Goal: Task Accomplishment & Management: Manage account settings

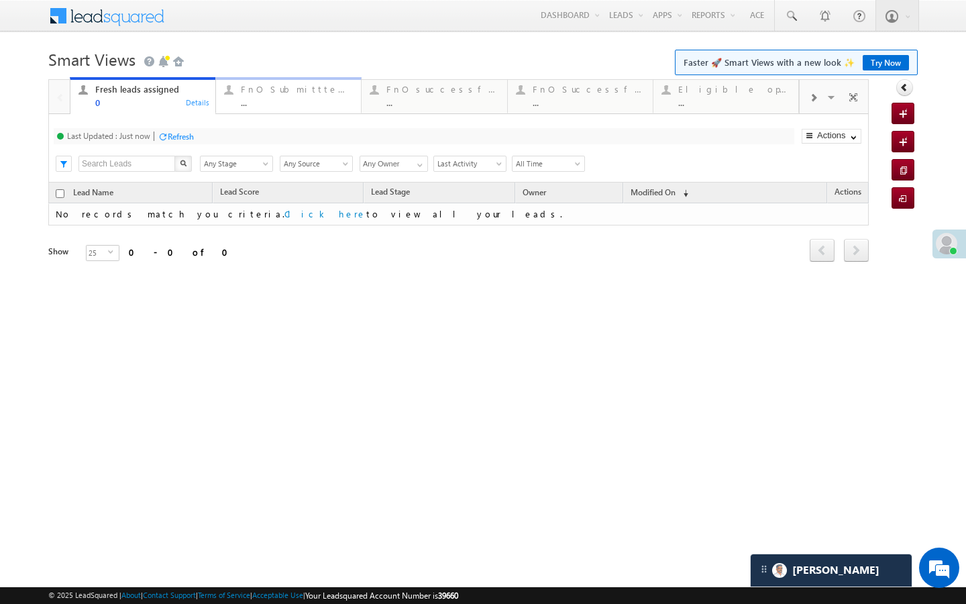
click at [320, 98] on div "..." at bounding box center [297, 102] width 112 height 10
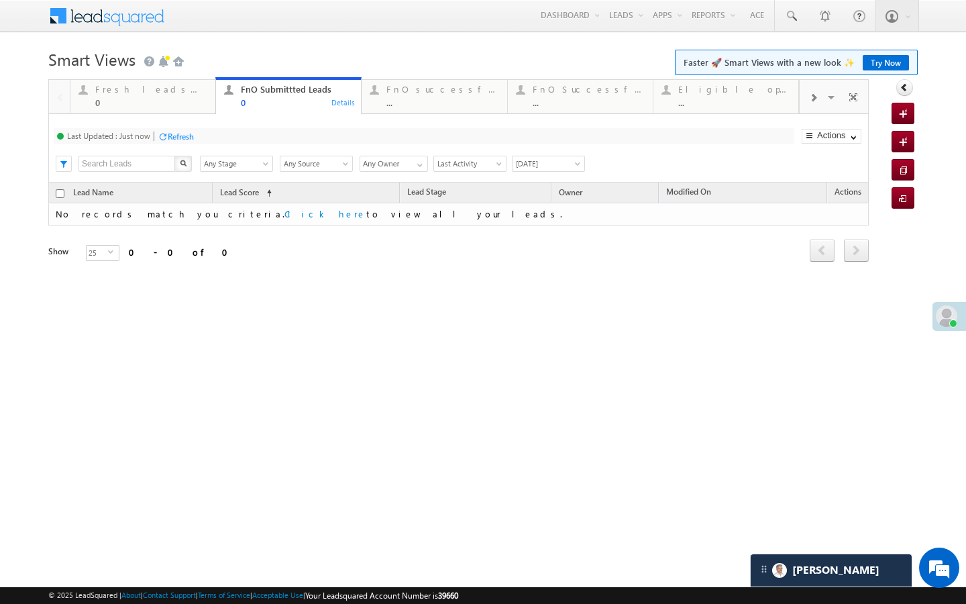
click at [399, 107] on div "..." at bounding box center [442, 102] width 112 height 10
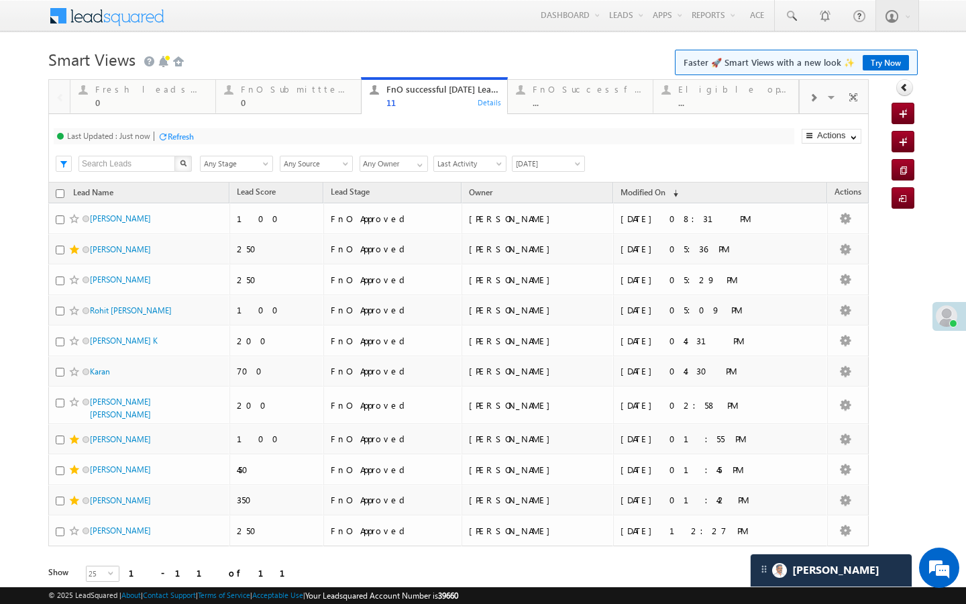
click at [814, 105] on div at bounding box center [812, 97] width 27 height 30
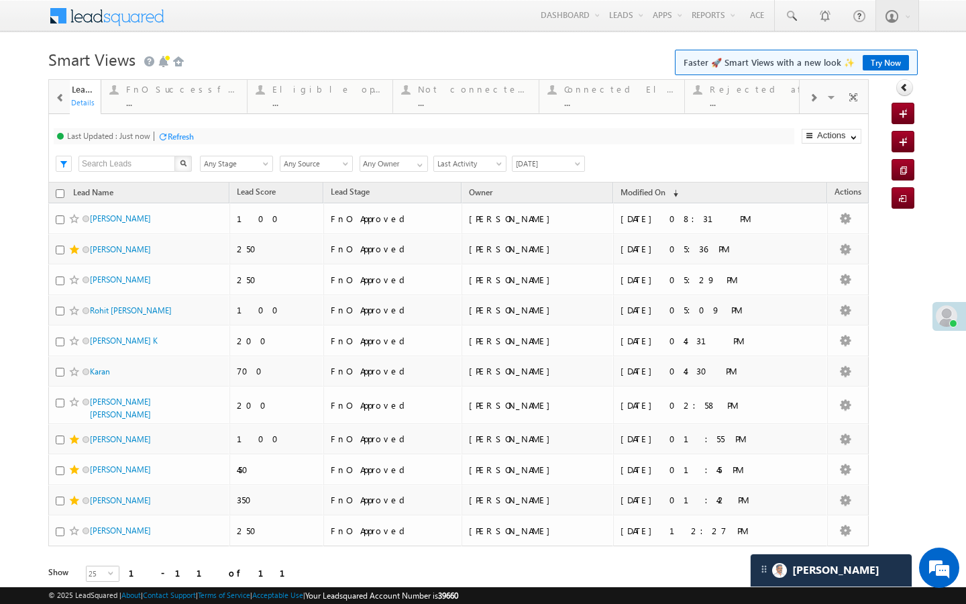
click at [814, 105] on div at bounding box center [812, 97] width 27 height 30
click at [753, 113] on link "[DATE] rejected leads ... Details" at bounding box center [727, 95] width 146 height 36
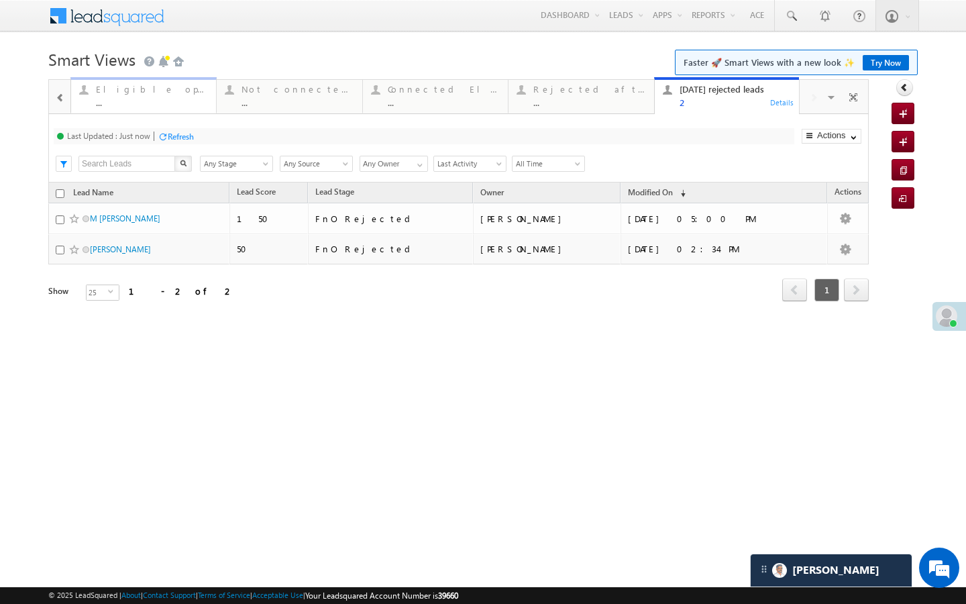
click at [72, 107] on div "Eligible open leads ... Details" at bounding box center [143, 94] width 142 height 26
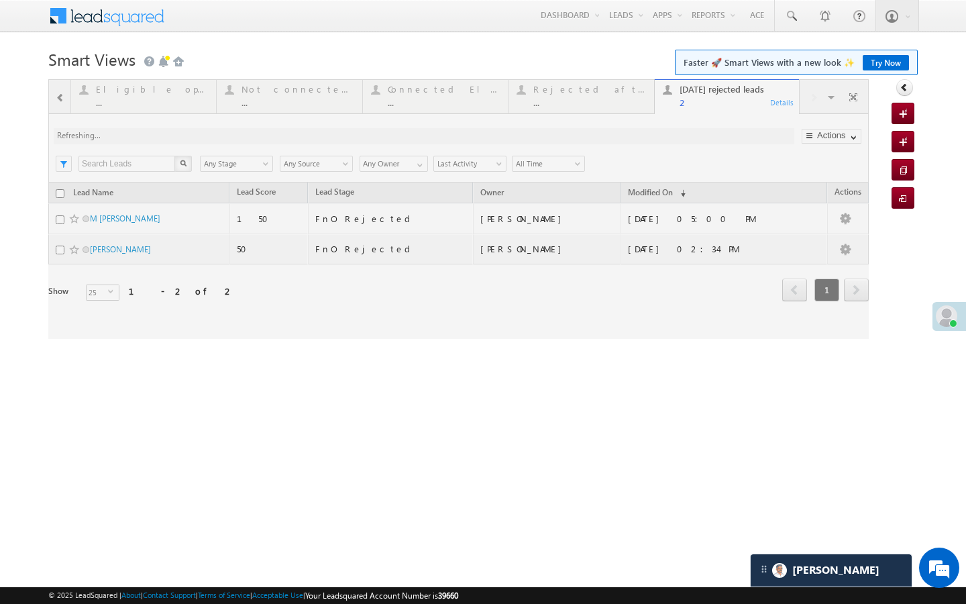
click at [965, 414] on html "Menu [PERSON_NAME] [PERSON_NAME] .shar ma@an gelbr oking .com" at bounding box center [483, 207] width 966 height 414
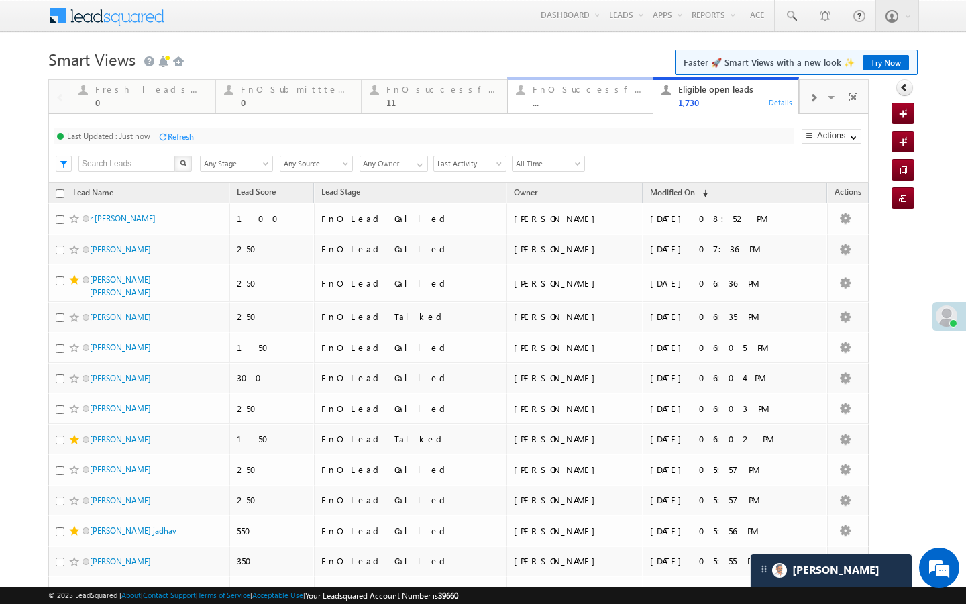
click at [617, 99] on div "..." at bounding box center [588, 102] width 112 height 10
